Goal: Task Accomplishment & Management: Use online tool/utility

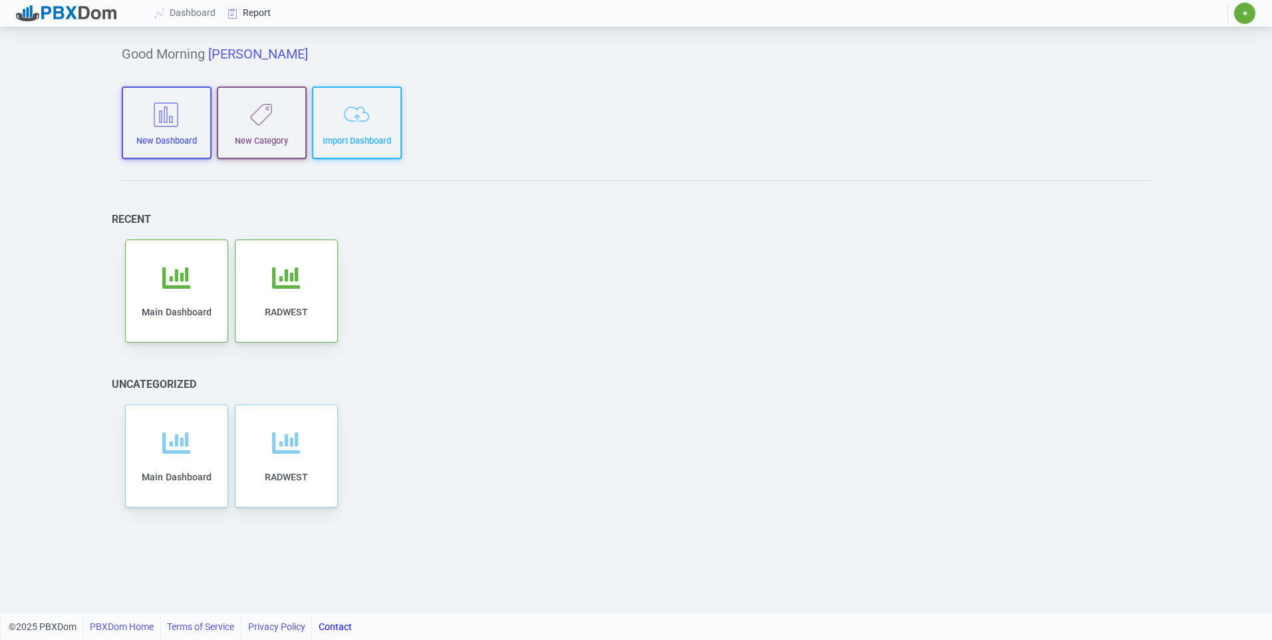
click at [269, 19] on link "Report" at bounding box center [249, 13] width 55 height 25
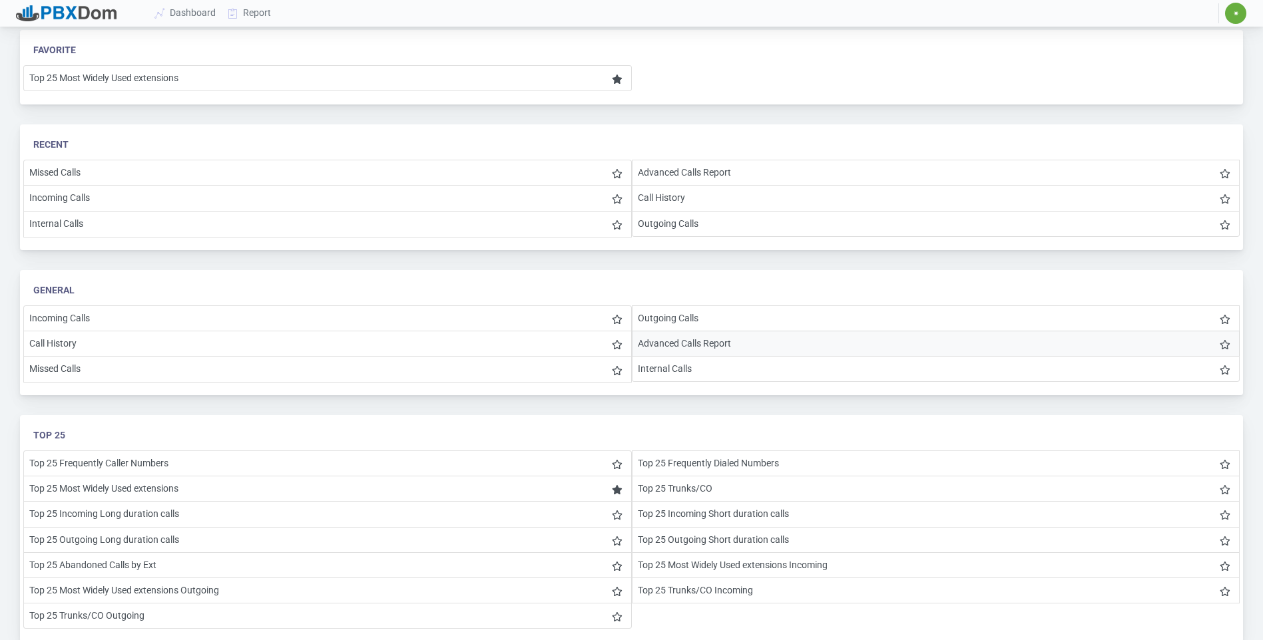
click at [514, 313] on li "Advanced Calls Report" at bounding box center [936, 344] width 608 height 26
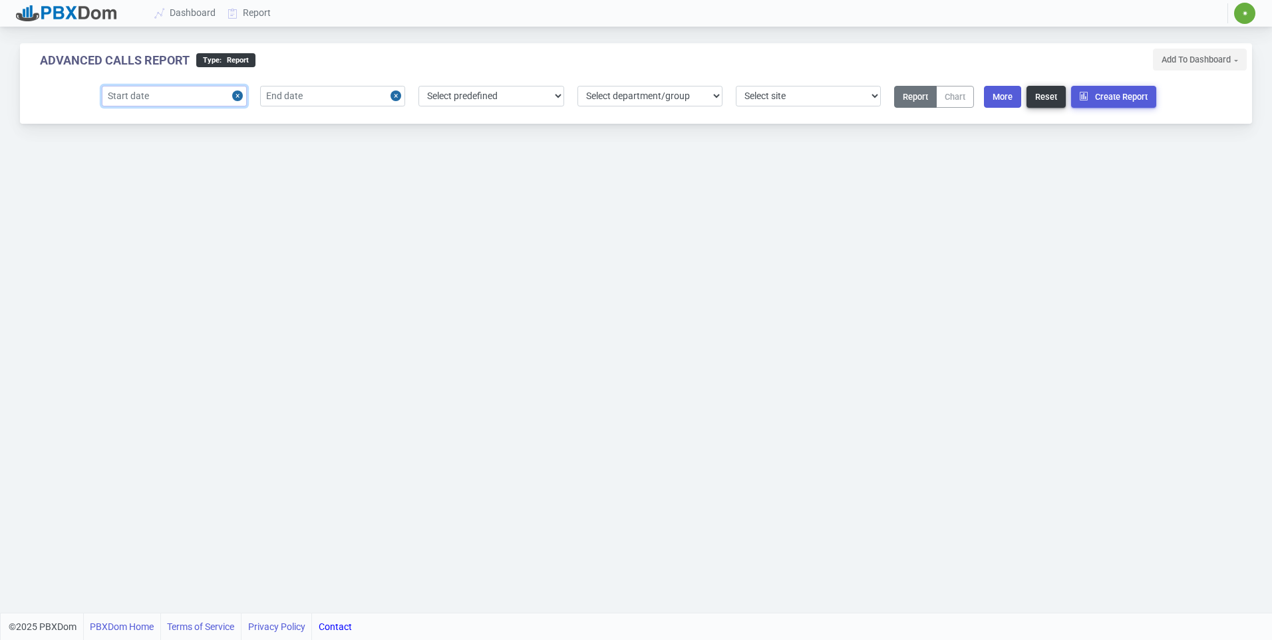
click at [222, 102] on input "text" at bounding box center [174, 96] width 145 height 21
click at [136, 198] on div "8" at bounding box center [139, 200] width 18 height 18
type input "[DATE]"
click at [341, 104] on input "text" at bounding box center [332, 96] width 145 height 21
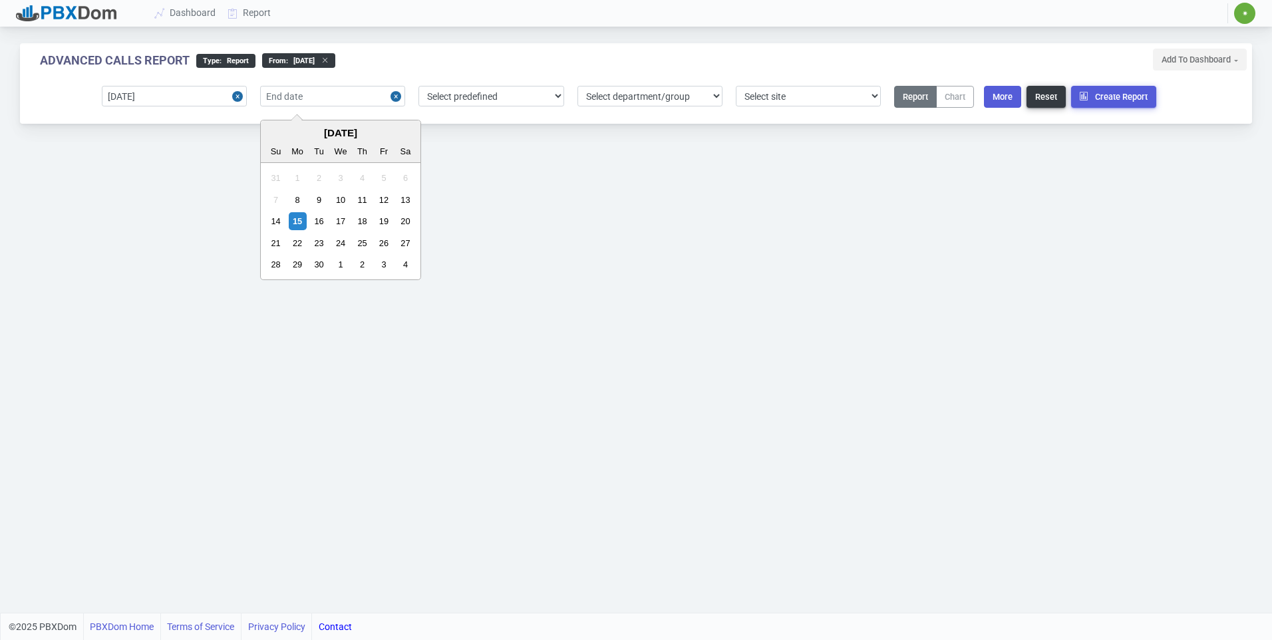
click at [405, 199] on div "13" at bounding box center [406, 200] width 18 height 18
type input "[DATE]"
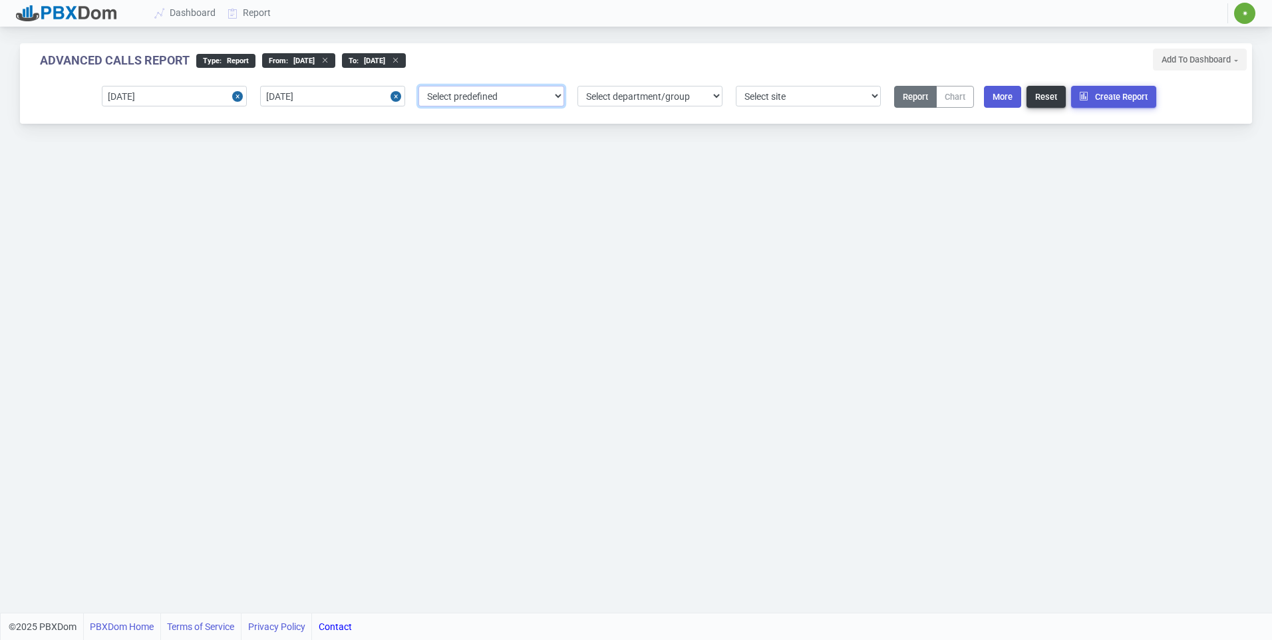
click at [514, 88] on select "Select predefined [DATE] [DATE] Current Year Current Month Current Week Previou…" at bounding box center [491, 96] width 145 height 21
drag, startPoint x: 801, startPoint y: 92, endPoint x: 801, endPoint y: 98, distance: 6.7
click at [514, 92] on select "Select site 1" at bounding box center [808, 96] width 145 height 21
select select "1"
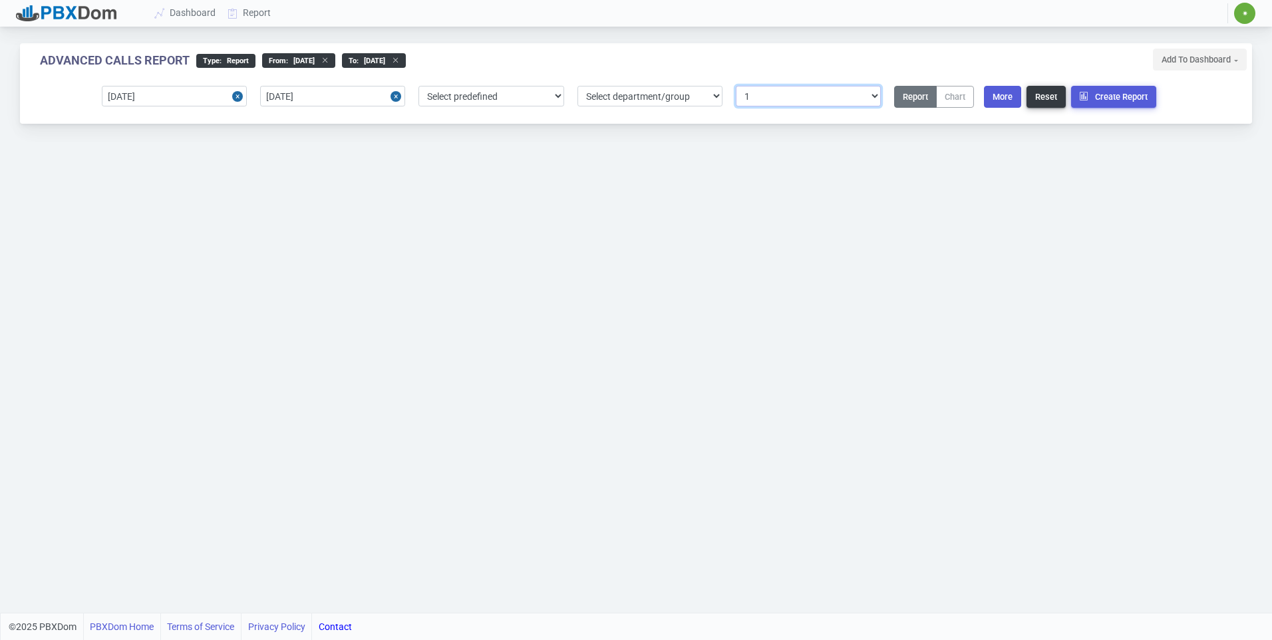
click at [514, 86] on select "Select site 1" at bounding box center [808, 96] width 145 height 21
click at [514, 93] on div "Report Chart" at bounding box center [936, 99] width 97 height 27
click at [514, 93] on button "More" at bounding box center [1002, 97] width 37 height 22
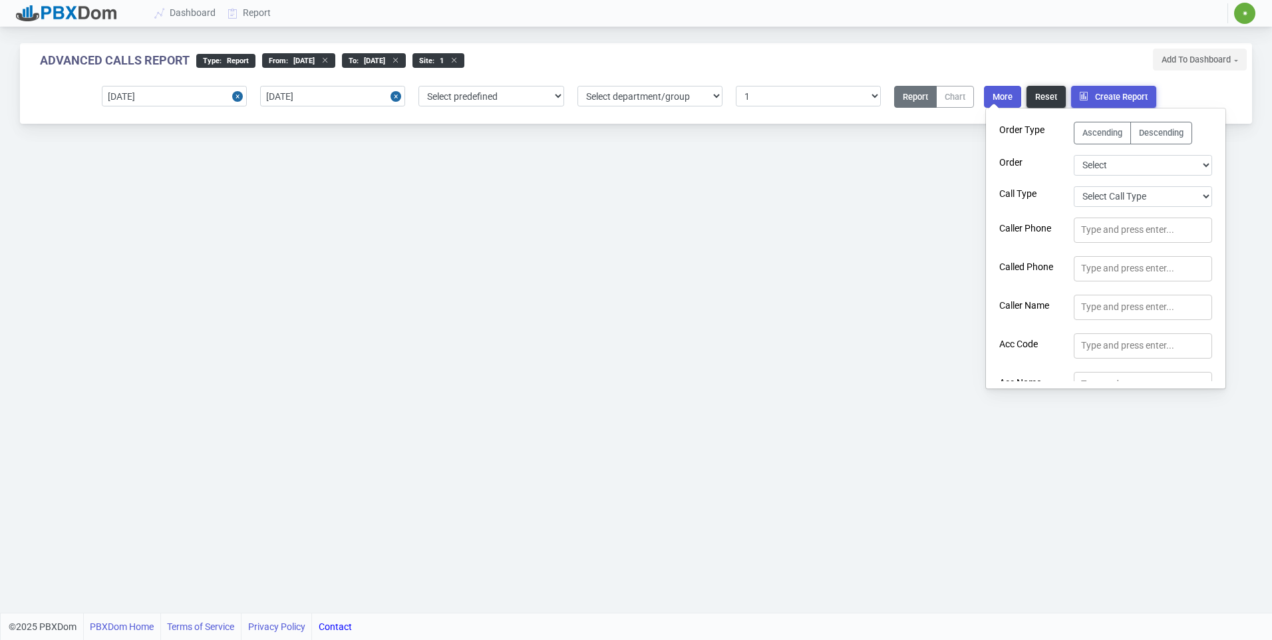
click at [514, 154] on section "Order Type Ascending Descending Order Select Duration Extension User Logged In …" at bounding box center [1106, 248] width 240 height 266
click at [514, 162] on select "Select Duration Extension User Logged In Call Date Time Account Code Account Co…" at bounding box center [1143, 165] width 138 height 21
click at [514, 189] on select "Select Call Type Incoming Outgoing Internal Abandoned All" at bounding box center [1143, 196] width 138 height 21
select select "0"
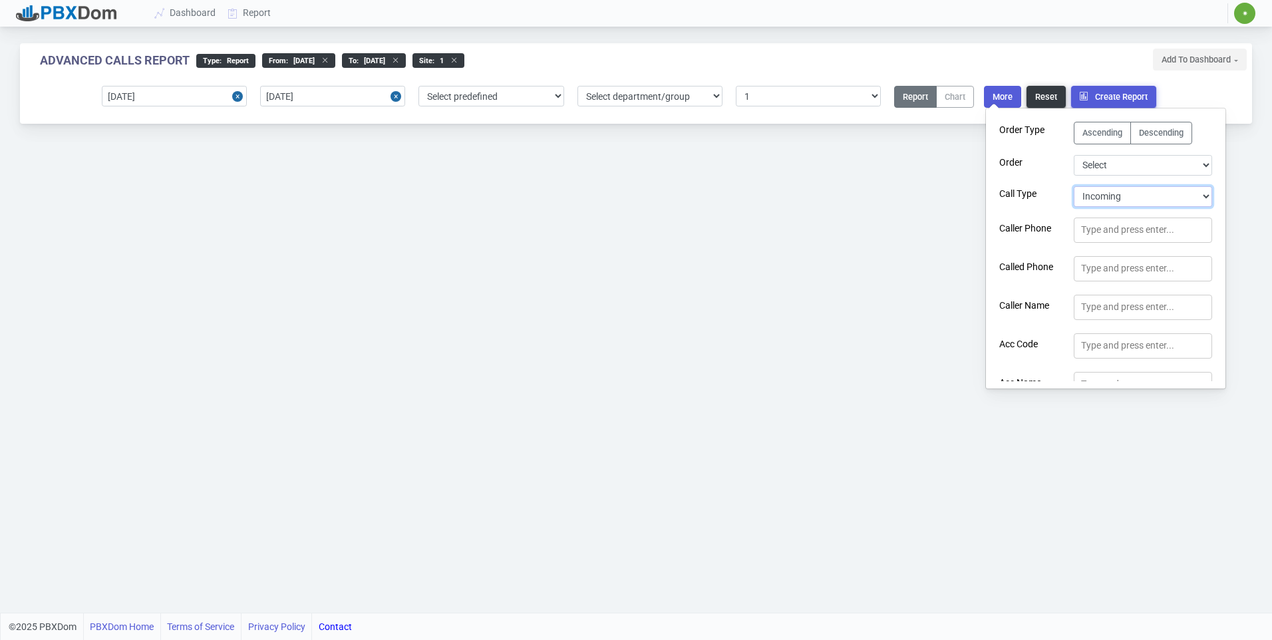
click at [514, 186] on select "Select Call Type Incoming Outgoing Internal Abandoned All" at bounding box center [1143, 196] width 138 height 21
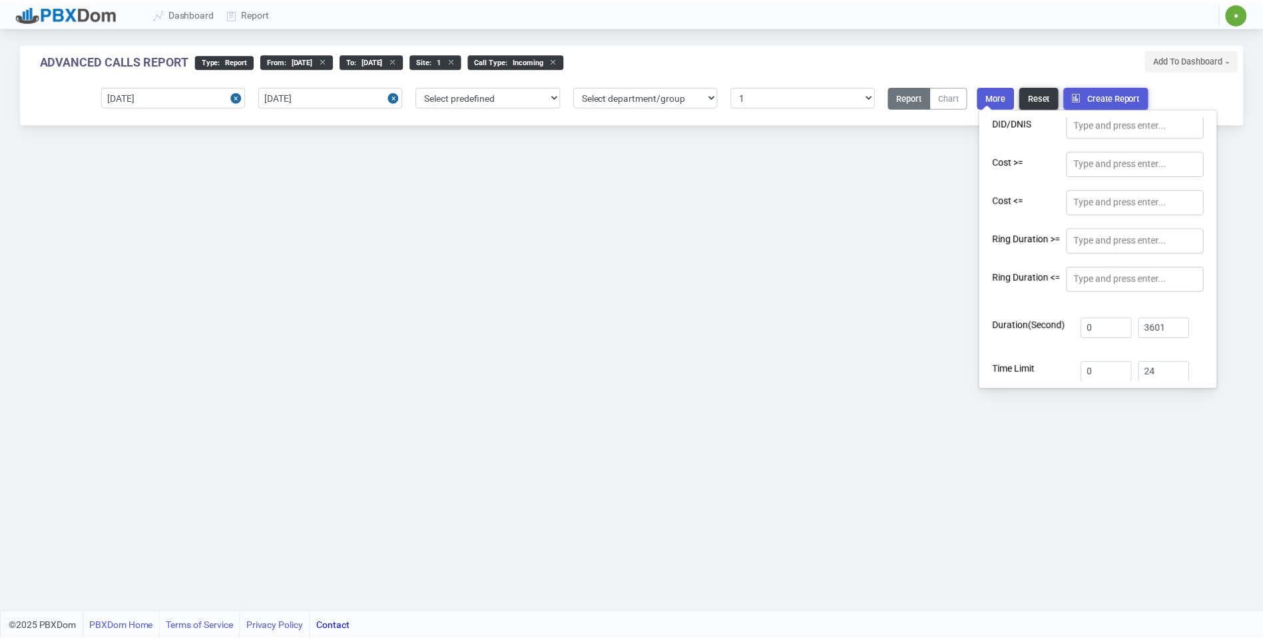
scroll to position [438, 0]
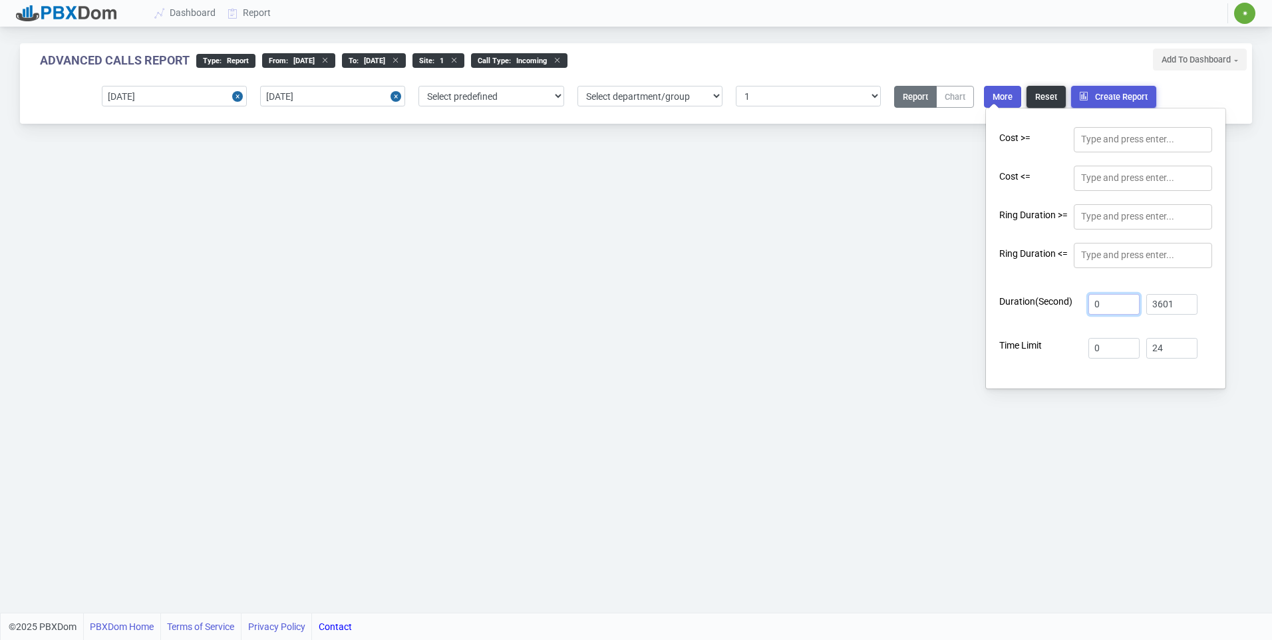
click at [514, 301] on input "0" at bounding box center [1114, 304] width 51 height 21
type input "1"
click at [514, 90] on button "Create Report" at bounding box center [1113, 97] width 85 height 22
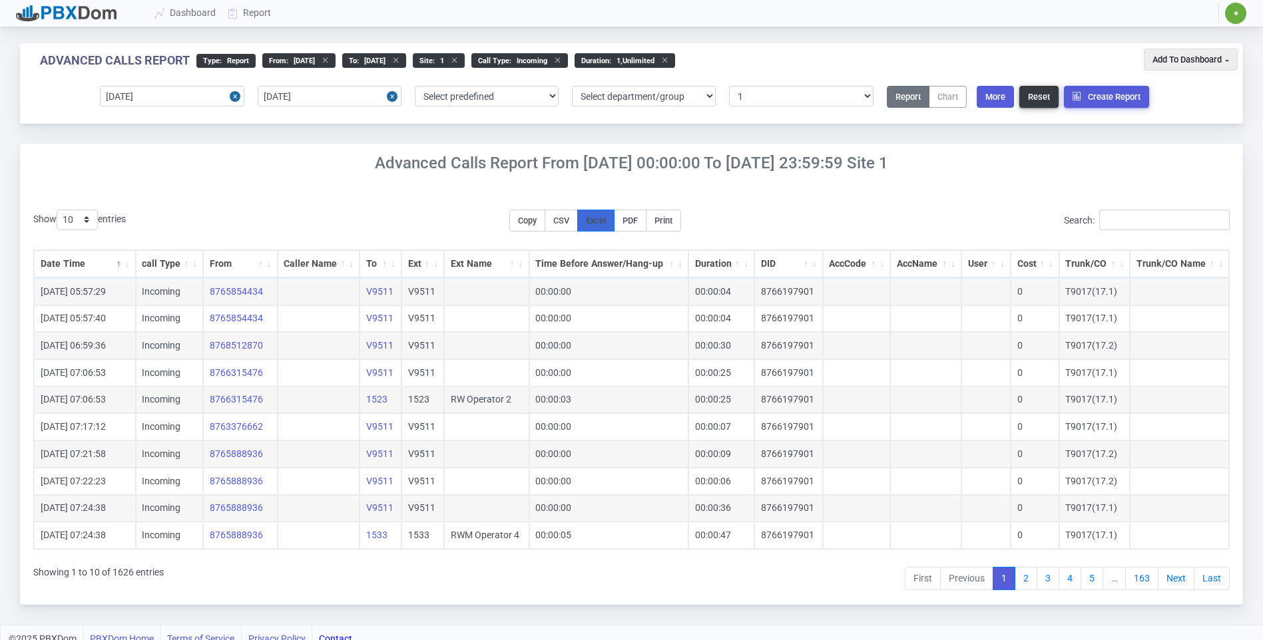
click at [514, 222] on button "Excel" at bounding box center [595, 221] width 37 height 22
click at [514, 100] on button "More" at bounding box center [994, 97] width 37 height 22
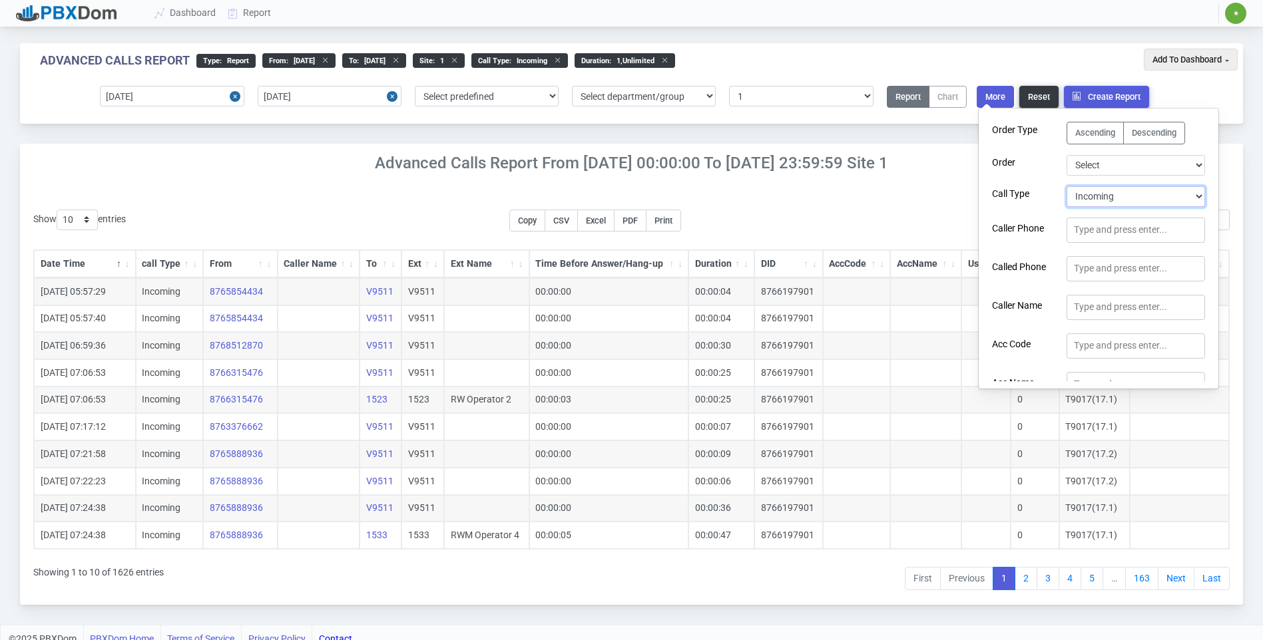
click at [514, 190] on select "Select Call Type Incoming Outgoing Internal Abandoned All" at bounding box center [1135, 196] width 138 height 21
select select "1"
click at [514, 186] on select "Select Call Type Incoming Outgoing Internal Abandoned All" at bounding box center [1135, 196] width 138 height 21
click at [514, 89] on button "Create Report" at bounding box center [1106, 97] width 85 height 22
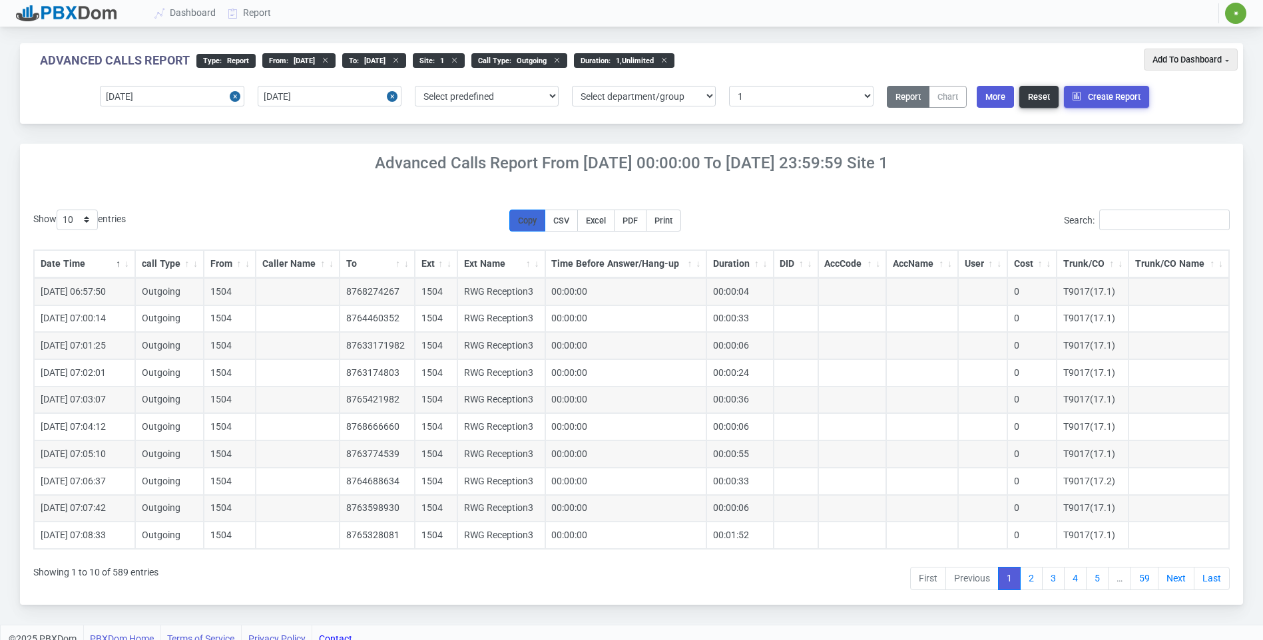
drag, startPoint x: 604, startPoint y: 217, endPoint x: 535, endPoint y: 217, distance: 69.2
click at [514, 218] on span "Excel" at bounding box center [596, 221] width 20 height 10
click at [252, 11] on link "Report" at bounding box center [249, 13] width 55 height 25
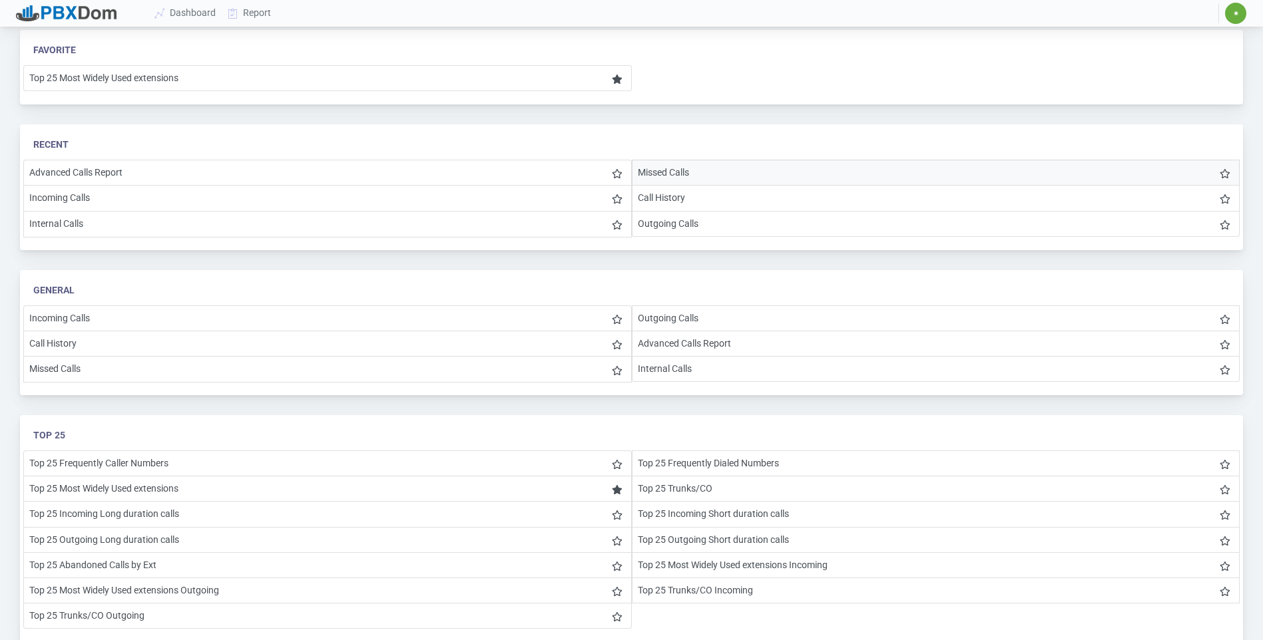
click at [514, 167] on li "Missed Calls" at bounding box center [936, 173] width 608 height 26
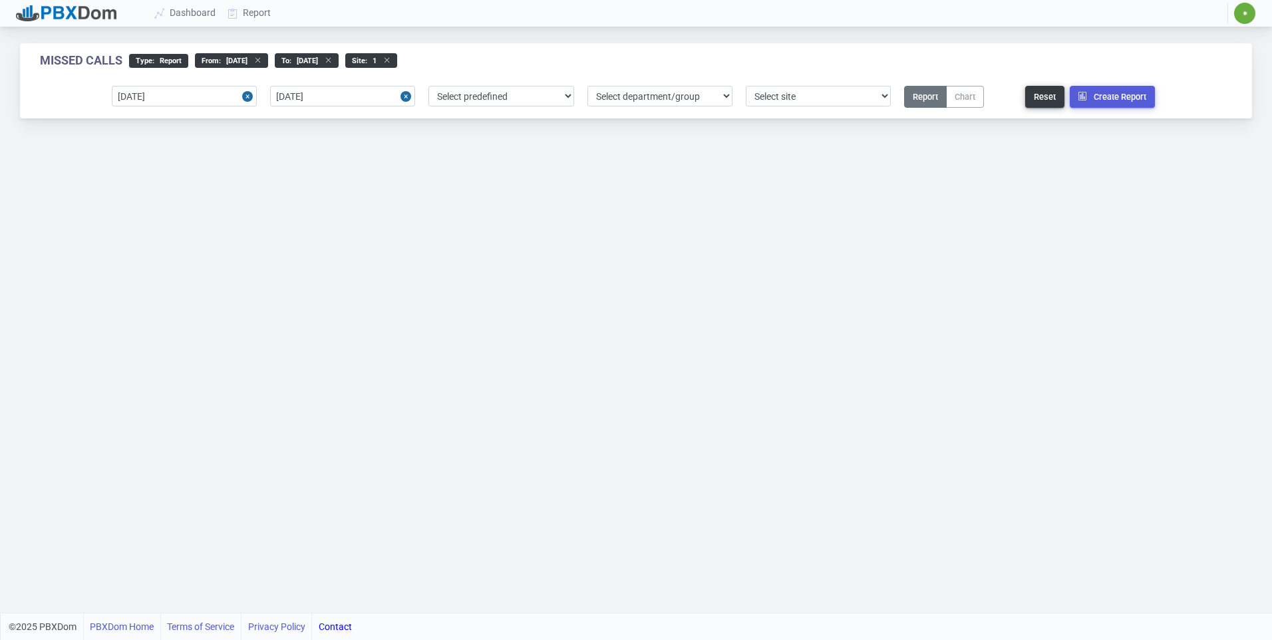
select select "1"
click at [514, 101] on button "Create Report" at bounding box center [1112, 97] width 85 height 22
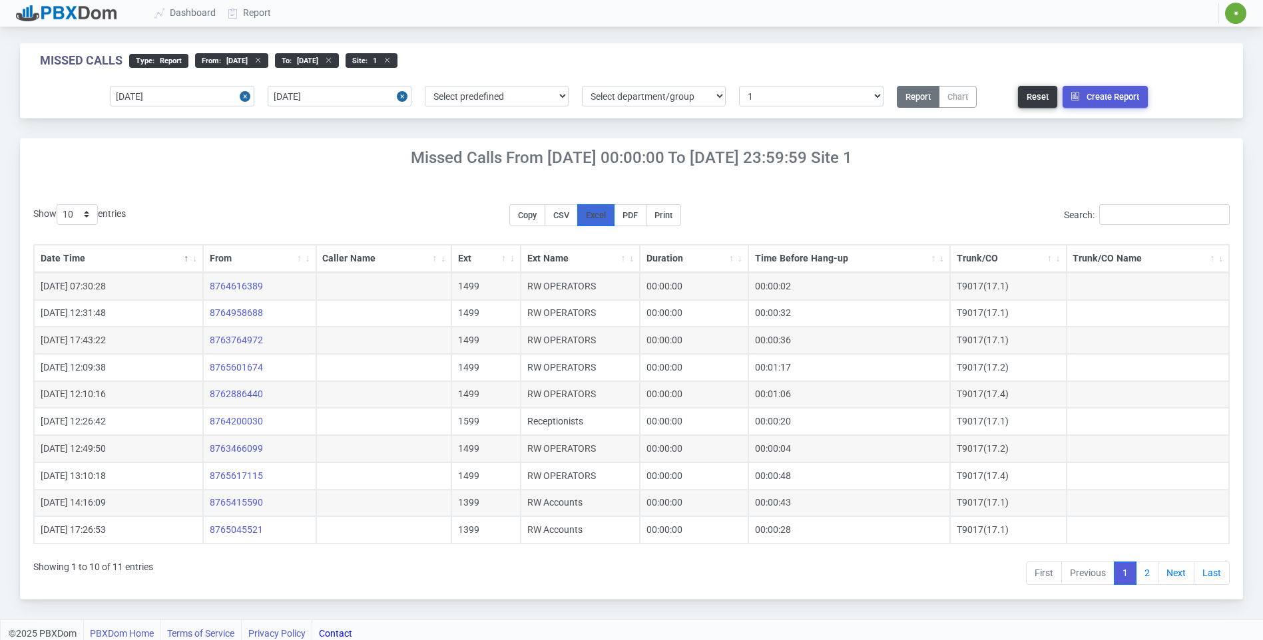
click at [514, 217] on span "Excel" at bounding box center [596, 215] width 20 height 10
